Goal: Ask a question

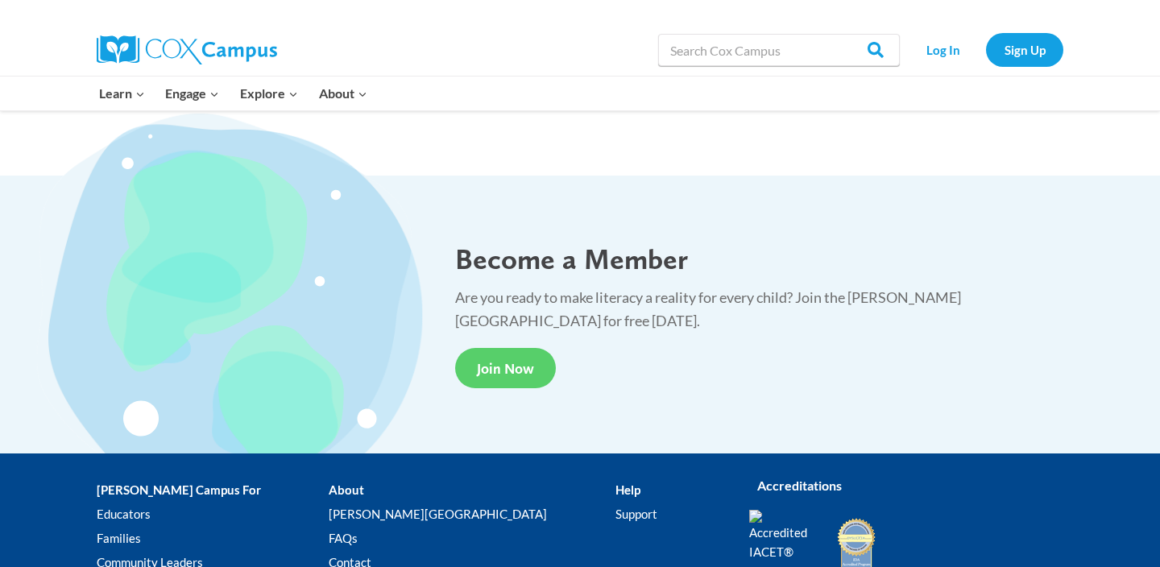
scroll to position [3061, 0]
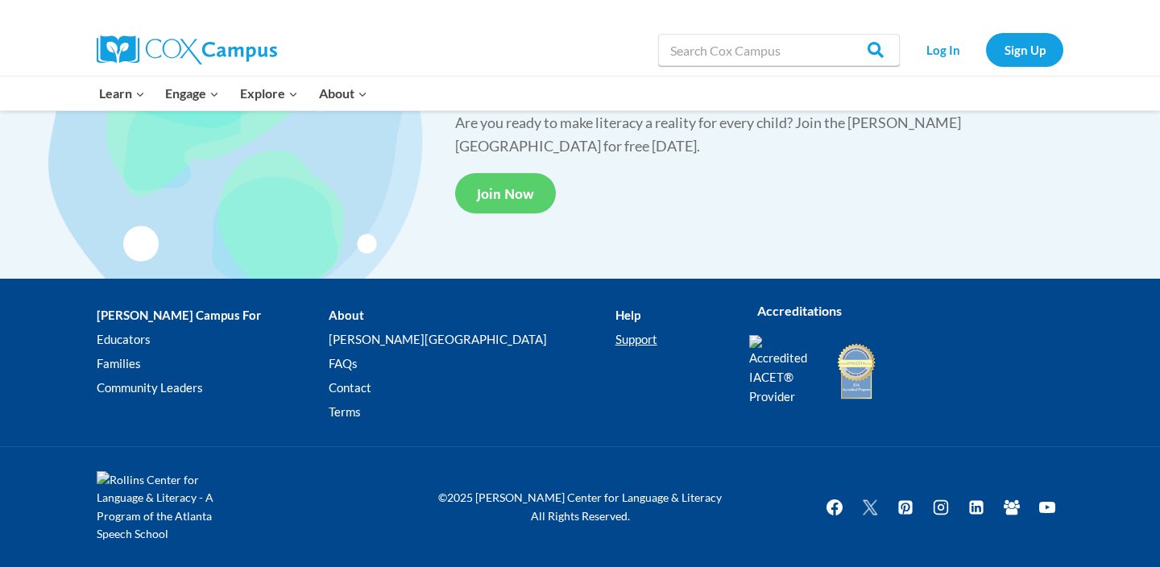
click at [615, 346] on link "Support" at bounding box center [670, 339] width 110 height 24
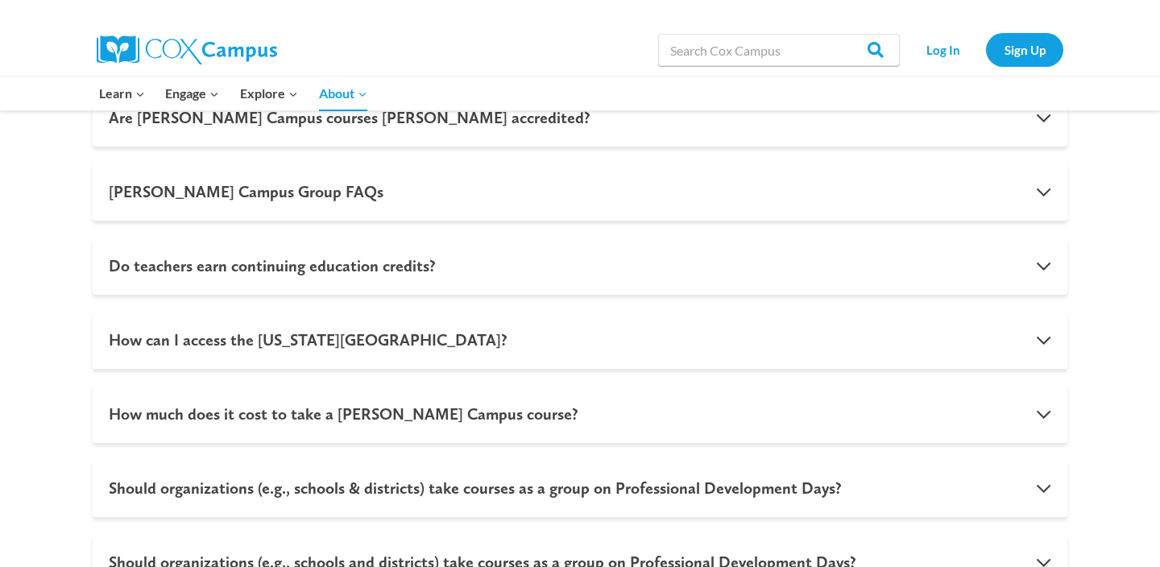
scroll to position [1158, 0]
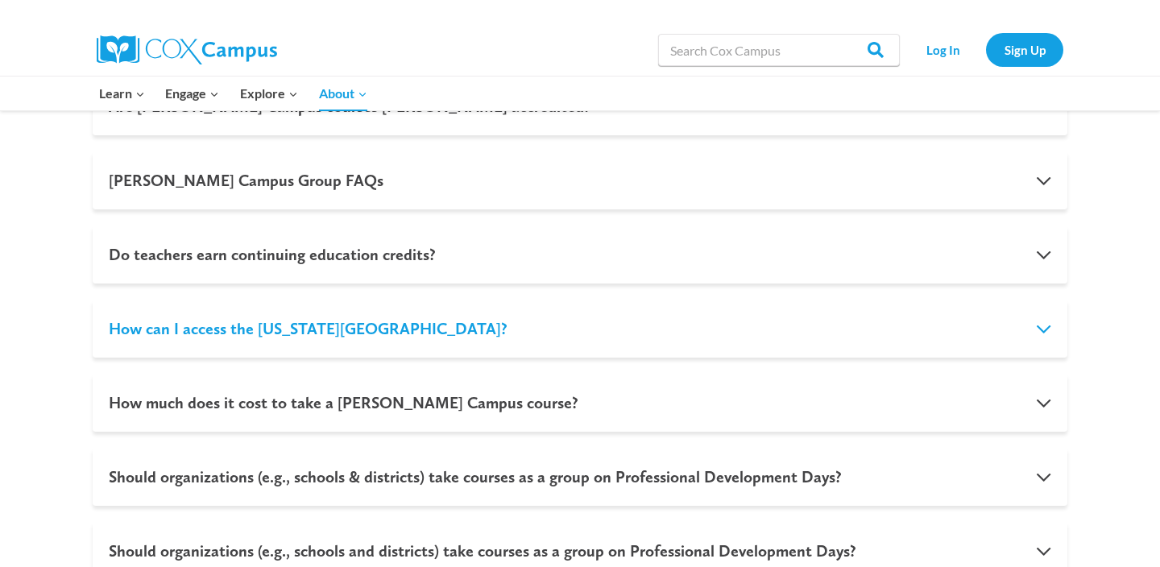
click at [1045, 317] on button "How can I access the Georgia Literacy Academy?" at bounding box center [580, 329] width 975 height 58
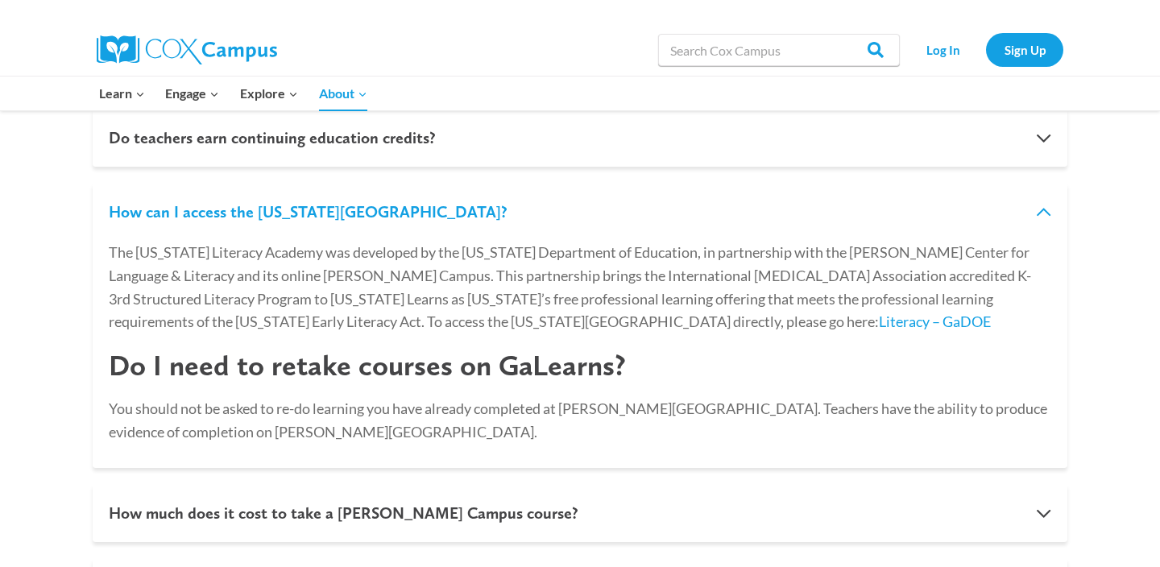
click at [1046, 207] on button "How can I access the Georgia Literacy Academy?" at bounding box center [580, 212] width 975 height 58
click at [1042, 213] on button "How can I access the Georgia Literacy Academy?" at bounding box center [580, 212] width 975 height 58
click at [1088, 358] on div "Frequently Asked Questions Are Cox Campus courses IACET accredited? Yes! Cox Ca…" at bounding box center [580, 411] width 1160 height 1248
click at [1043, 211] on button "How can I access the Georgia Literacy Academy?" at bounding box center [580, 212] width 975 height 58
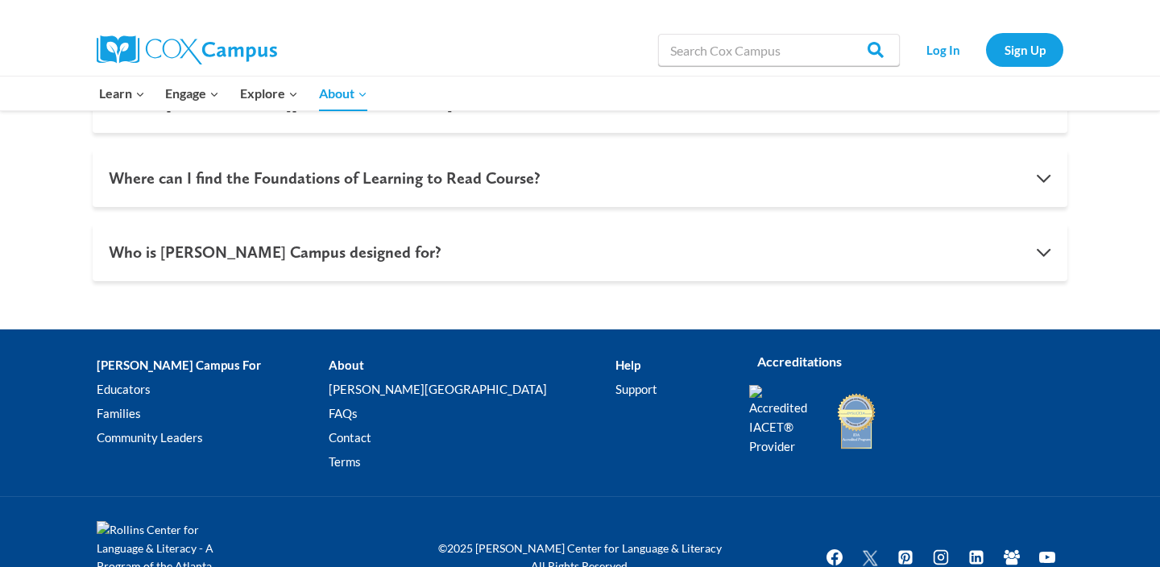
scroll to position [1866, 0]
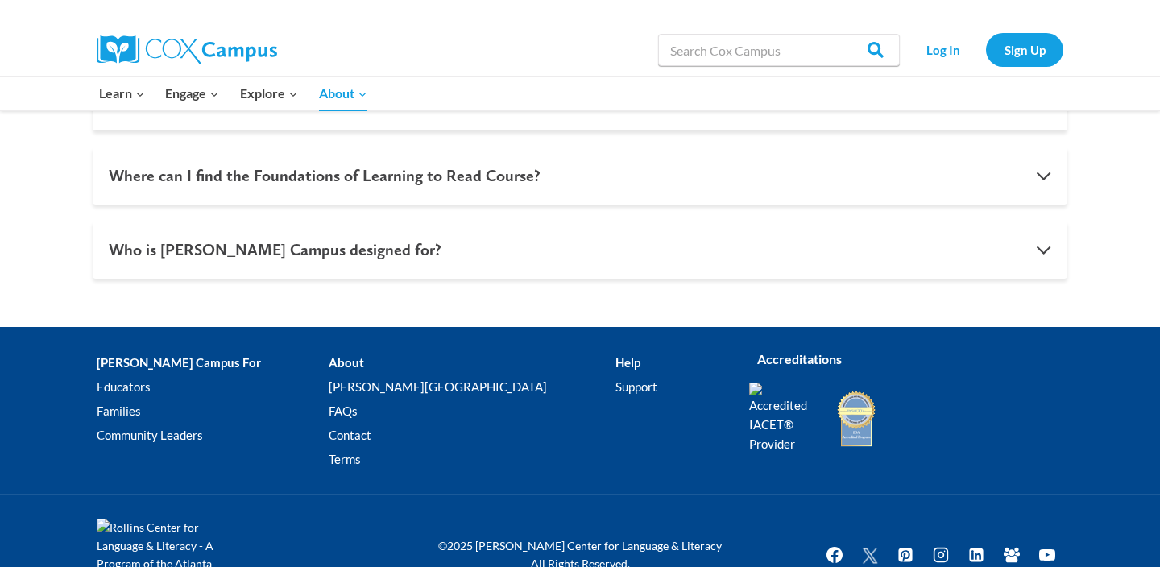
click at [615, 363] on li "Help Support" at bounding box center [670, 414] width 110 height 127
click at [370, 432] on link "Contact" at bounding box center [472, 436] width 286 height 24
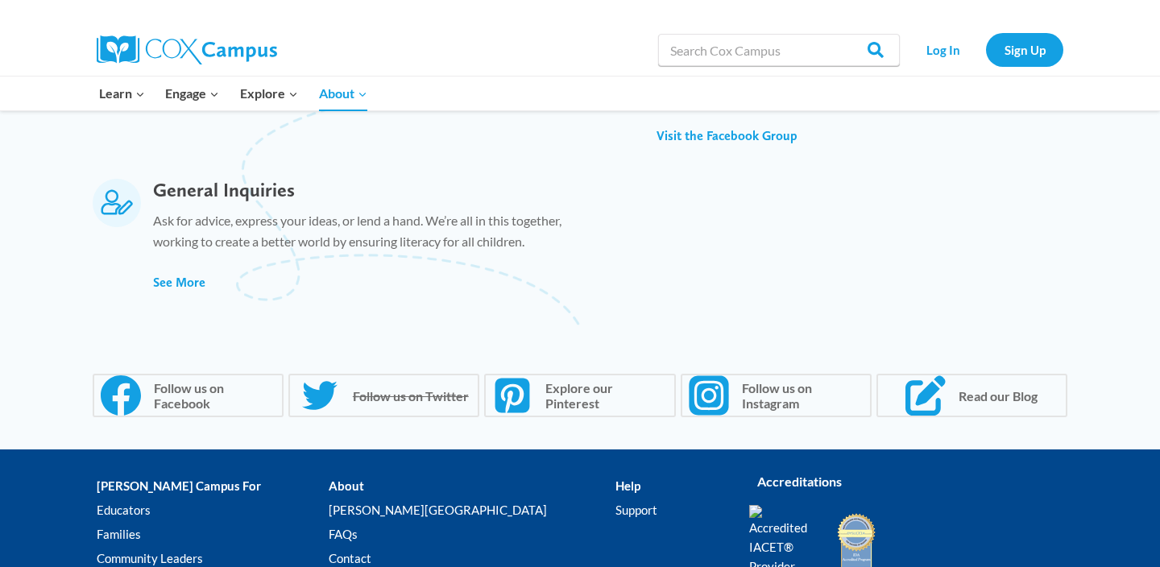
scroll to position [1122, 0]
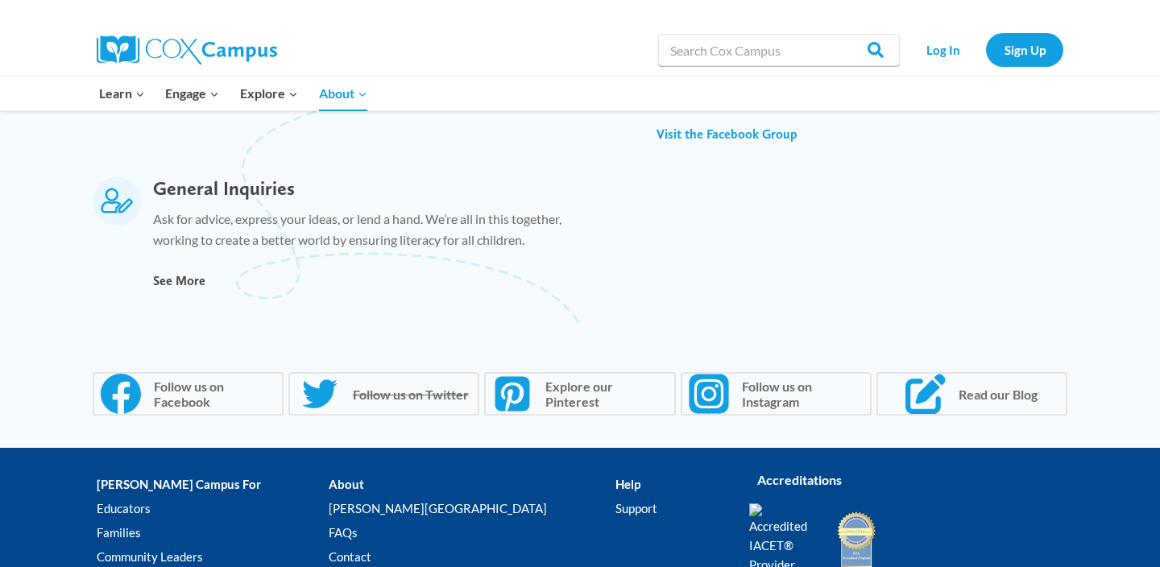
click at [162, 276] on span "See More" at bounding box center [179, 280] width 52 height 15
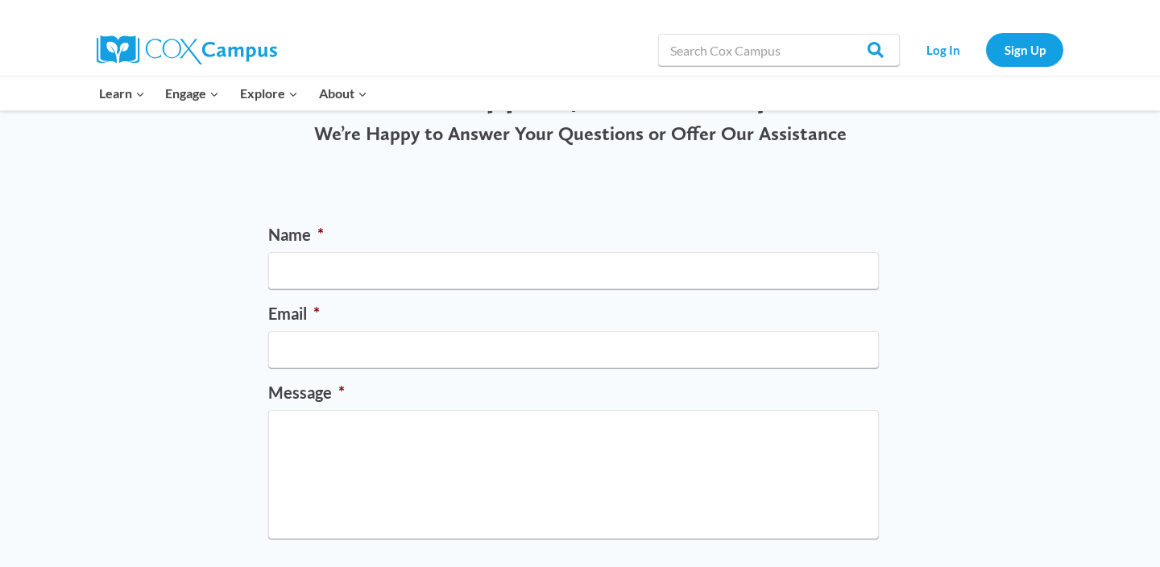
scroll to position [99, 0]
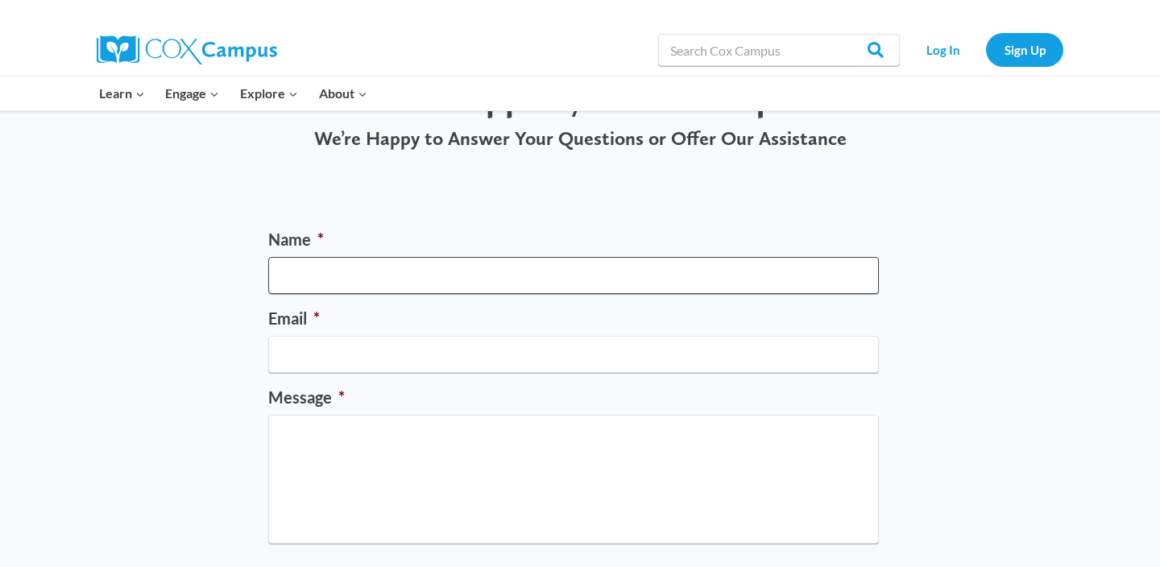
click at [337, 279] on input "Name *" at bounding box center [573, 275] width 610 height 37
type input "Ann Godley"
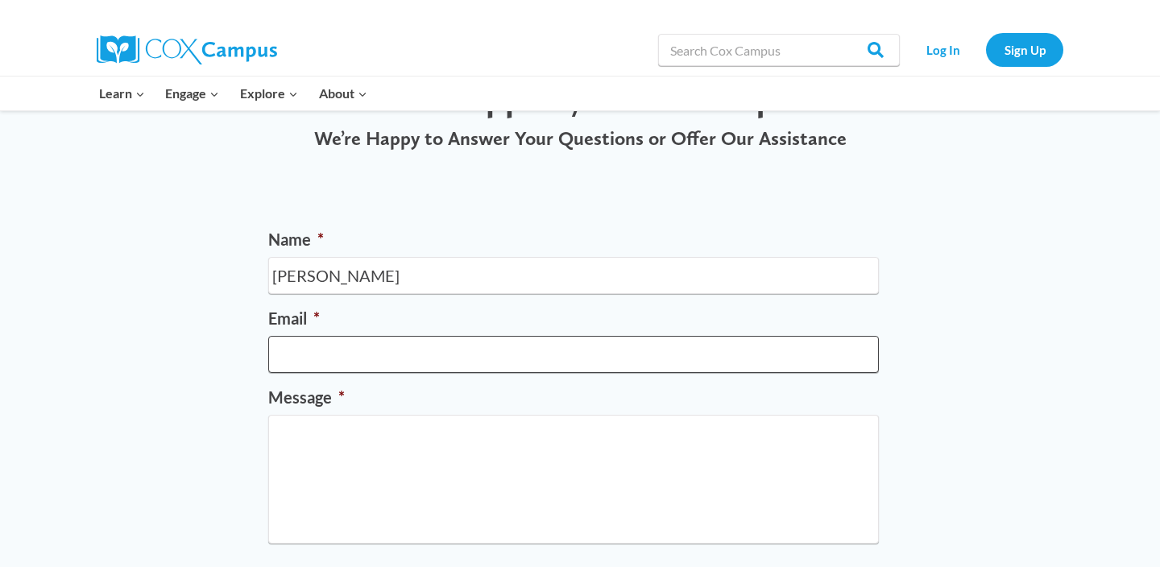
type input "agodley@mtelizabeth.com"
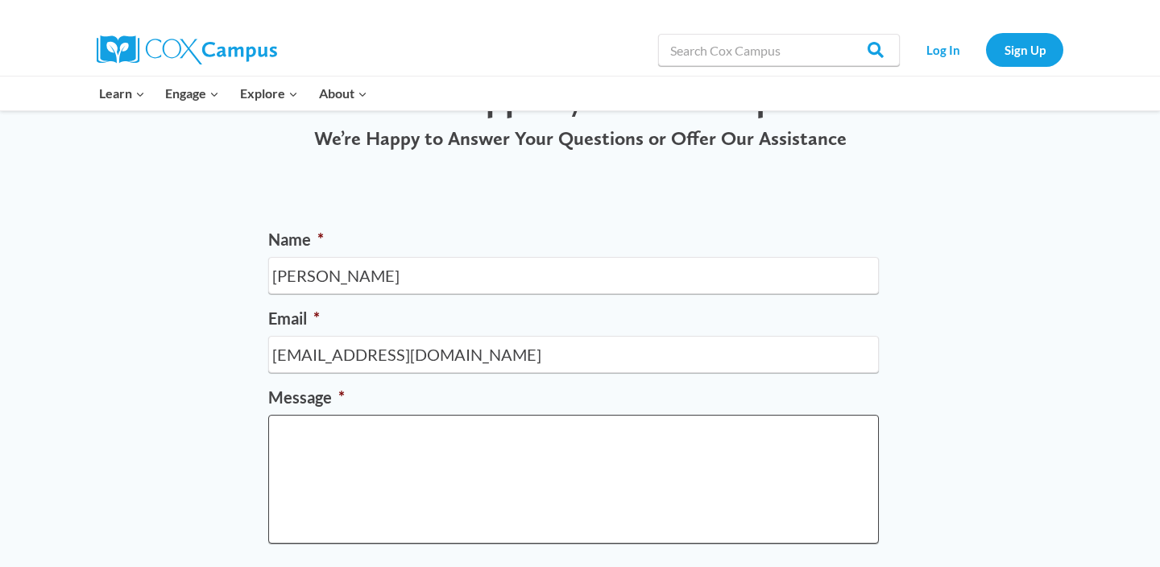
click at [405, 466] on textarea "Message *" at bounding box center [573, 479] width 610 height 129
paste textarea "Hi, Can you tell me if Cox Campus has training that fits the new training requi…"
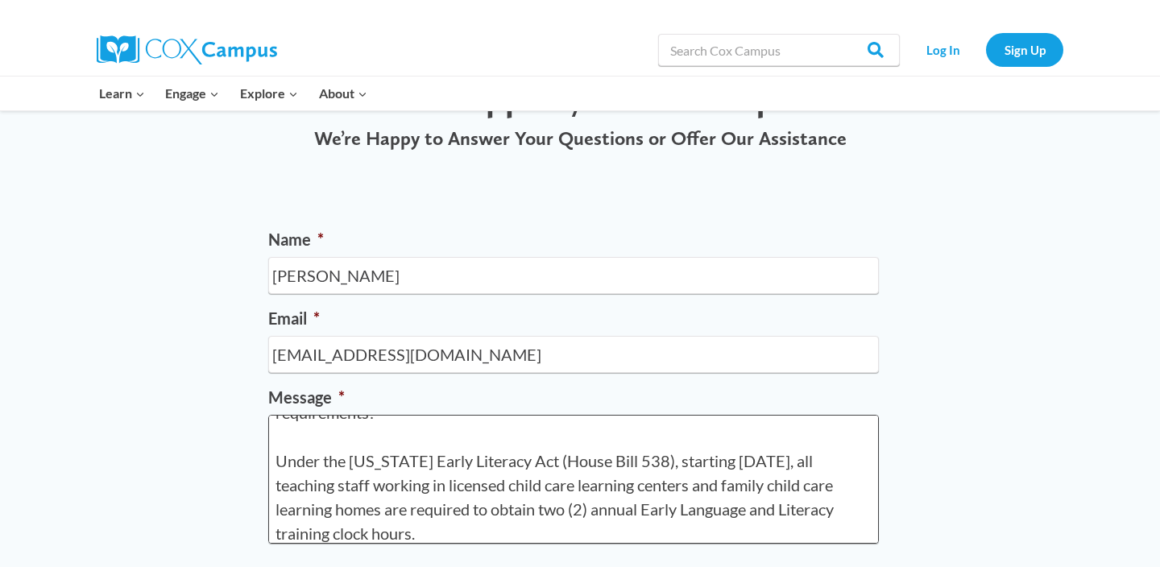
scroll to position [0, 0]
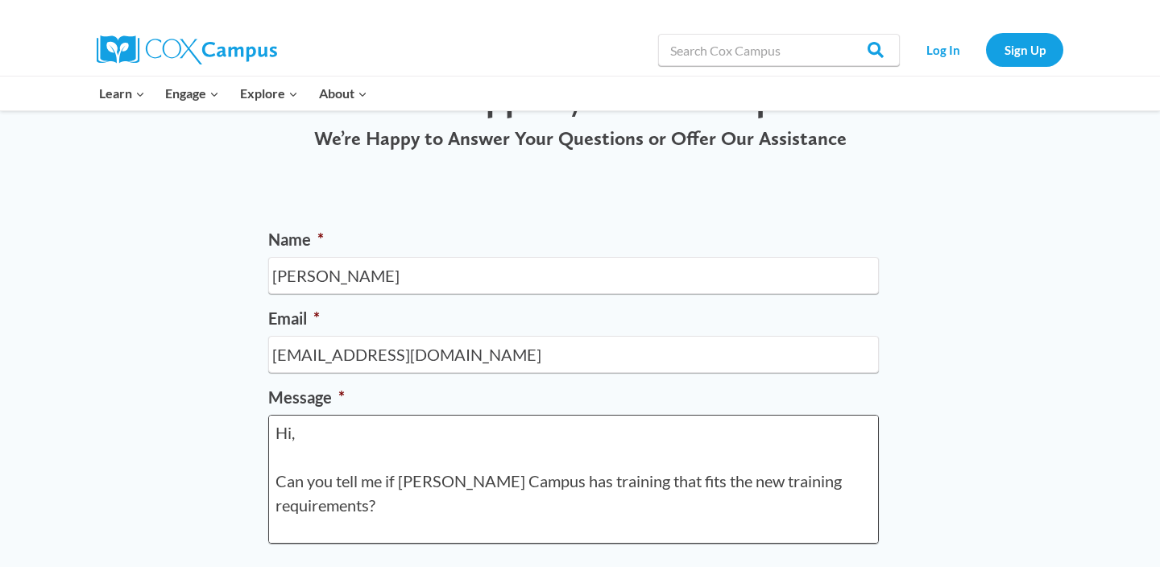
click at [845, 482] on textarea "Hi, Can you tell me if Cox Campus has training that fits the new training requi…" at bounding box center [573, 479] width 610 height 129
click at [463, 521] on textarea "Hi, Can you tell me if Cox Campus has training that fits the new training requi…" at bounding box center [573, 479] width 610 height 129
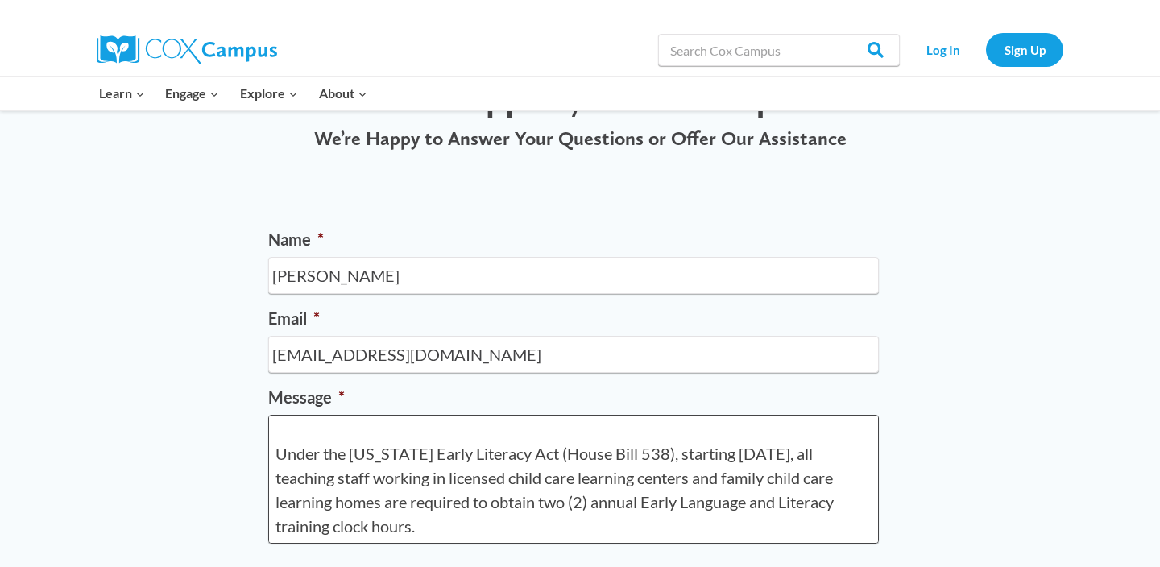
scroll to position [124, 0]
click at [463, 514] on textarea "Hi, Can you tell me if Cox Campus has training that fits the new training requi…" at bounding box center [573, 479] width 610 height 129
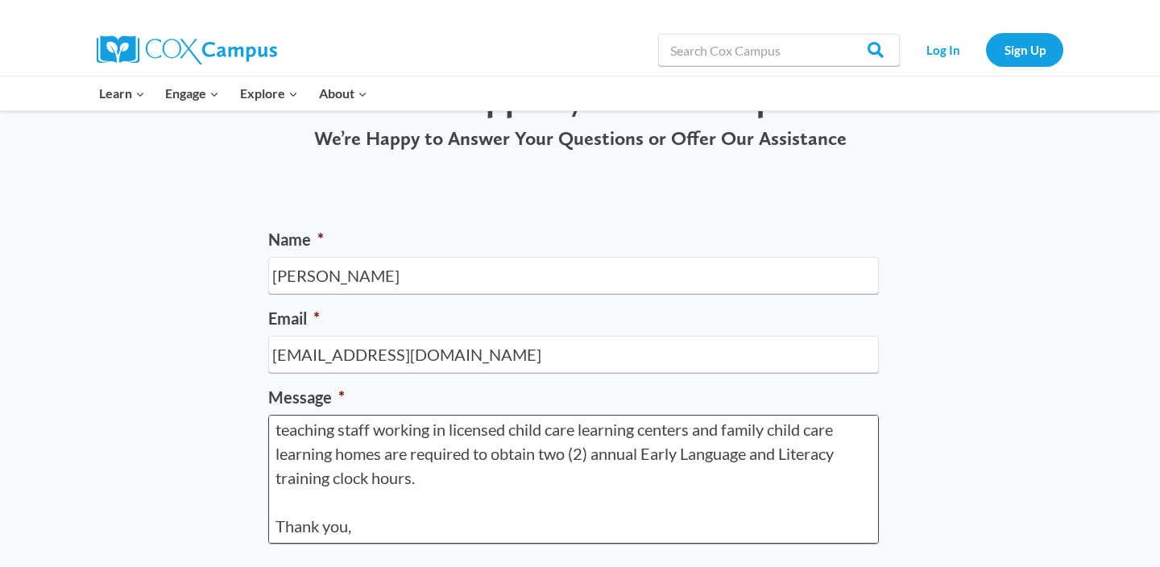
scroll to position [189, 0]
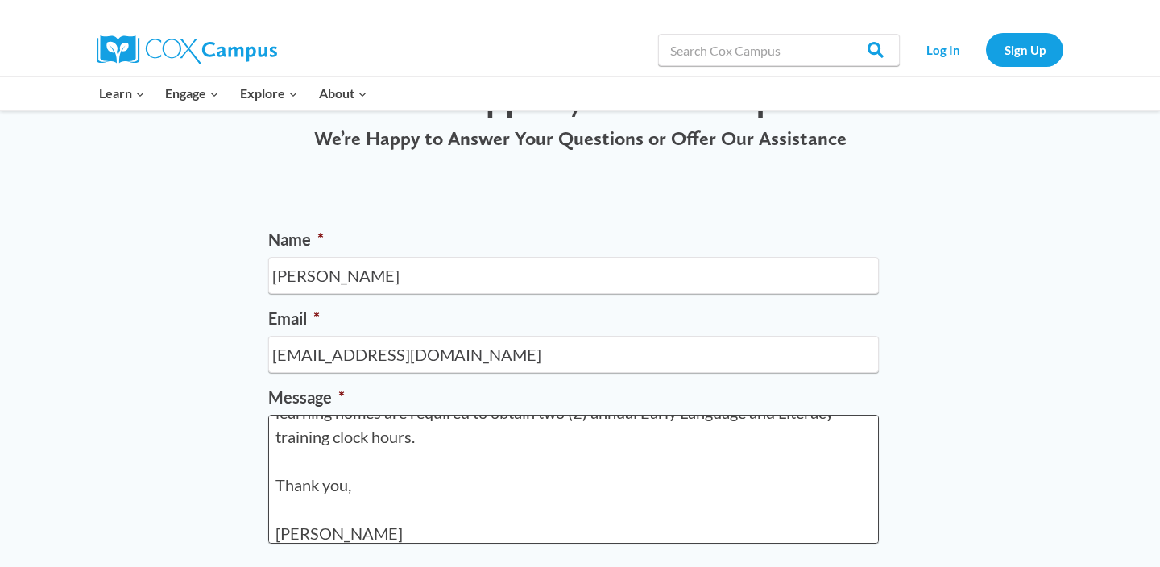
type textarea "Hi, Can you tell me if Cox Campus has training that fits the new training requi…"
click at [142, 411] on div "Name * Ann Godley Email * agodley@mtelizabeth.com Message * Hi, Can you tell me…" at bounding box center [580, 446] width 1160 height 526
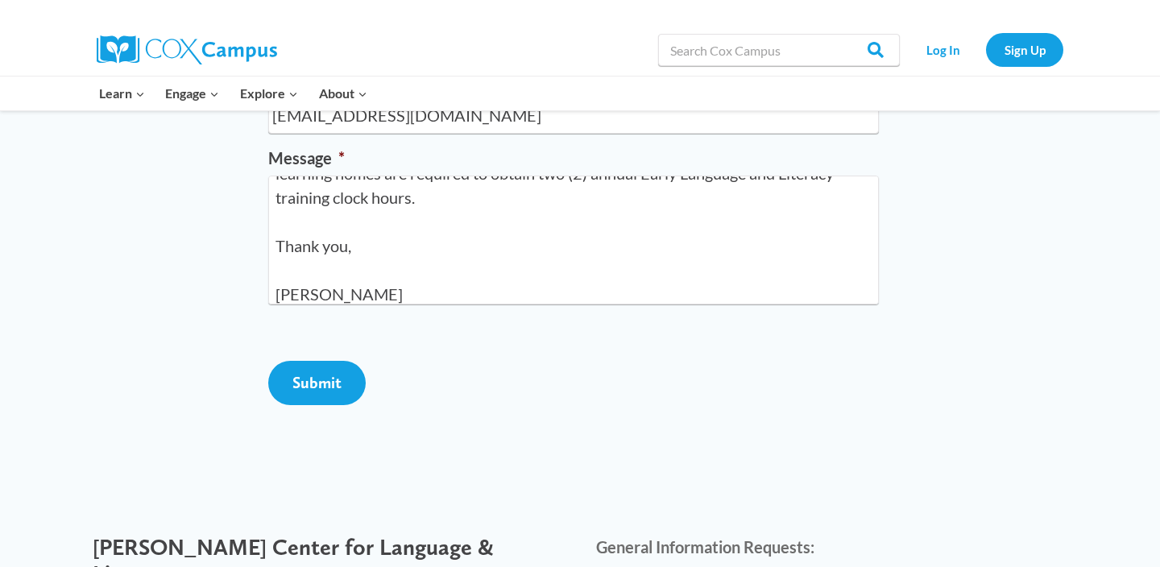
scroll to position [339, 0]
click at [301, 404] on input "Submit" at bounding box center [316, 382] width 97 height 44
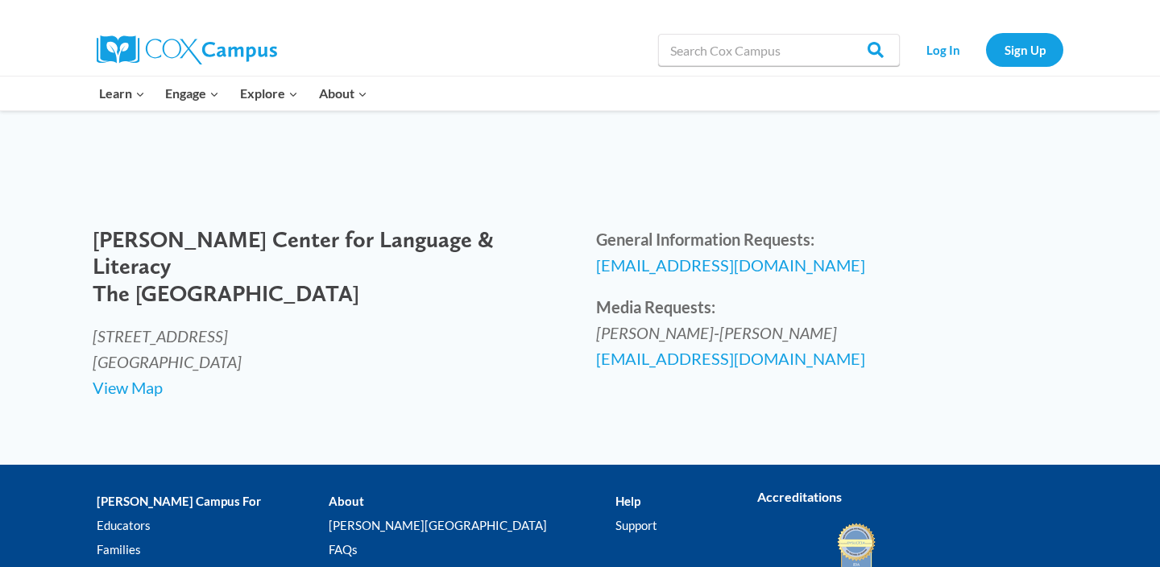
scroll to position [246, 0]
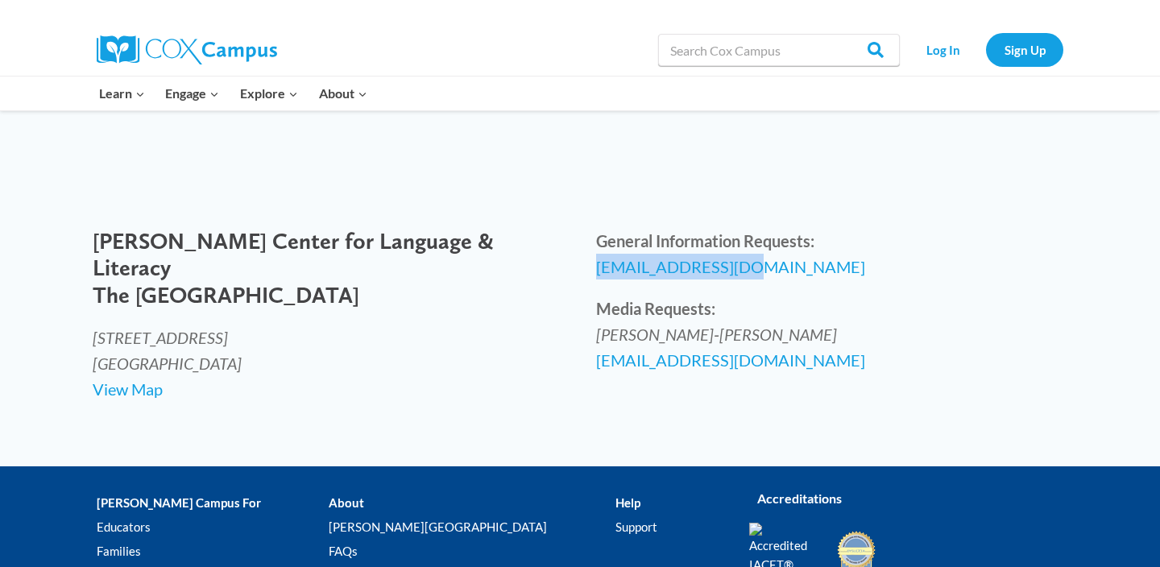
drag, startPoint x: 752, startPoint y: 265, endPoint x: 593, endPoint y: 259, distance: 159.6
click at [593, 259] on div "General Information Requests: info@coxcampus.org Media Requests: Catherine Sabo…" at bounding box center [831, 300] width 503 height 177
copy span "info@coxcampus.org"
